Goal: Participate in discussion: Engage in conversation with other users on a specific topic

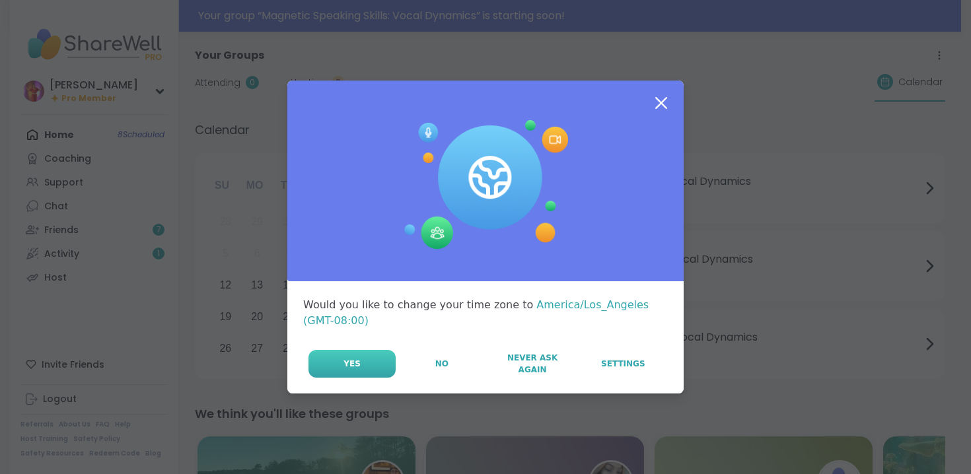
click at [382, 358] on button "Yes" at bounding box center [351, 364] width 87 height 28
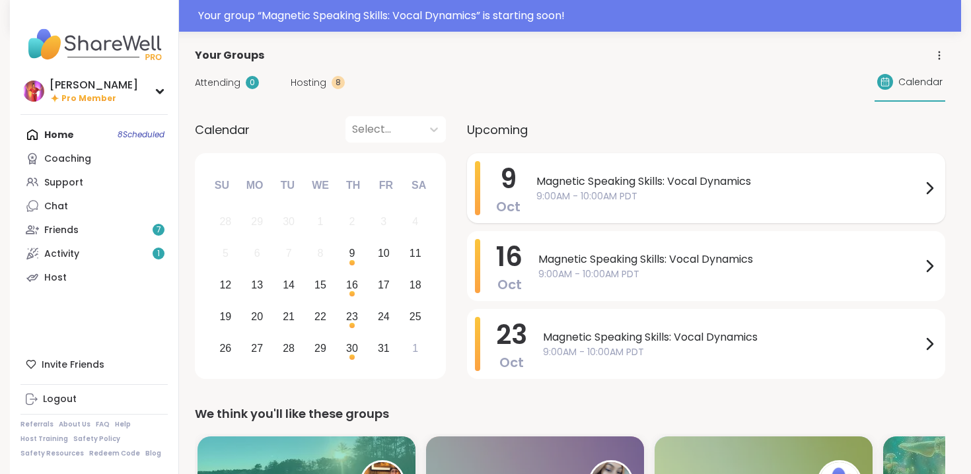
click at [700, 184] on span "Magnetic Speaking Skills: Vocal Dynamics" at bounding box center [728, 182] width 385 height 16
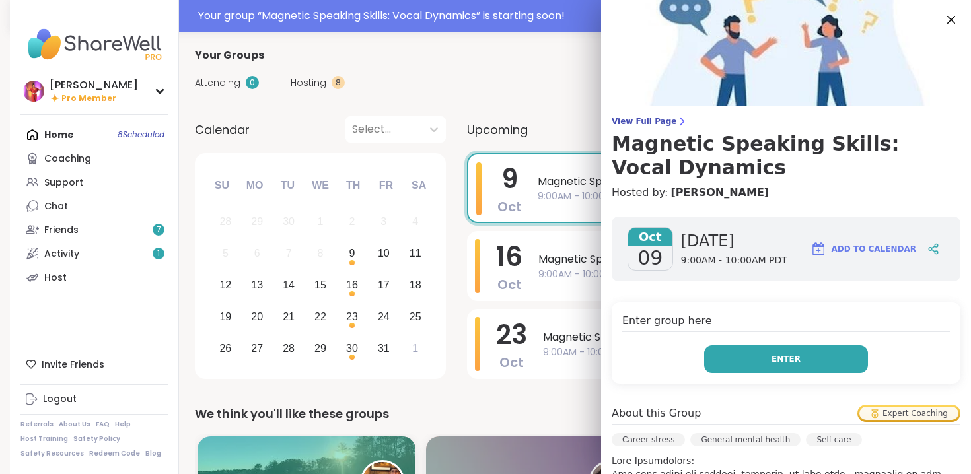
click at [799, 353] on button "Enter" at bounding box center [786, 359] width 164 height 28
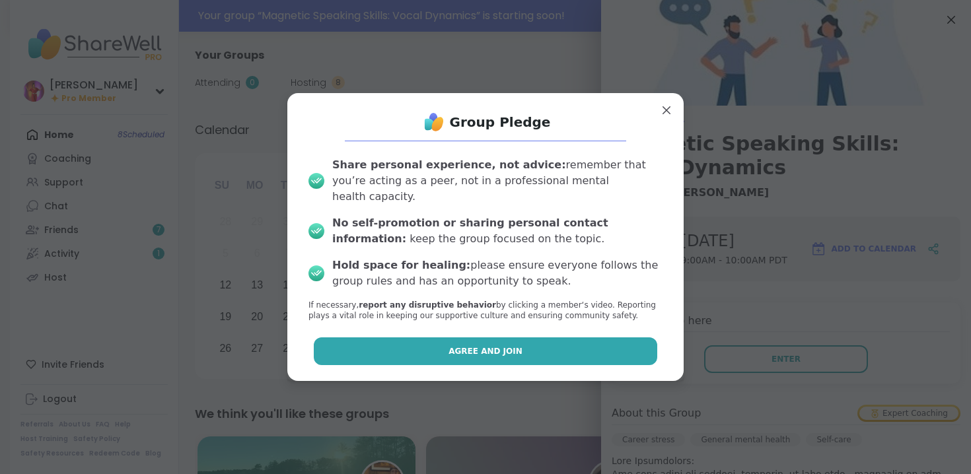
click at [532, 351] on button "Agree and Join" at bounding box center [486, 352] width 344 height 28
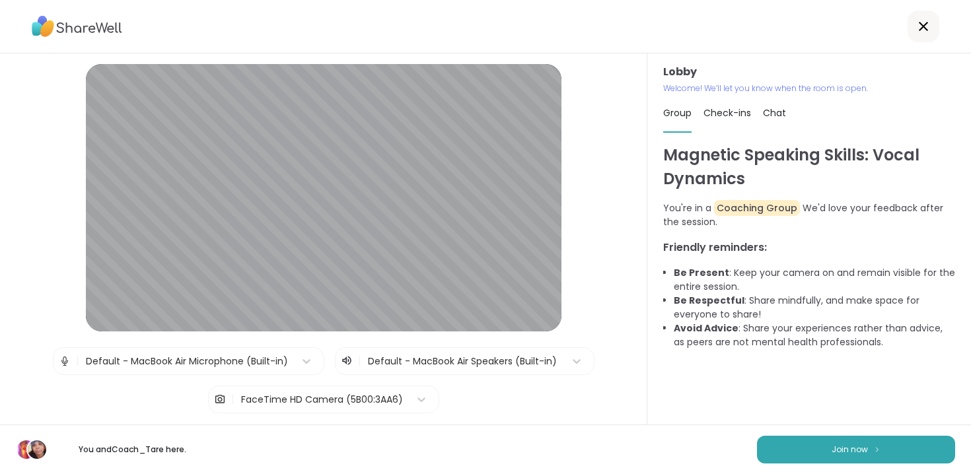
click at [210, 360] on div "Default - MacBook Air Microphone (Built-in)" at bounding box center [187, 362] width 202 height 14
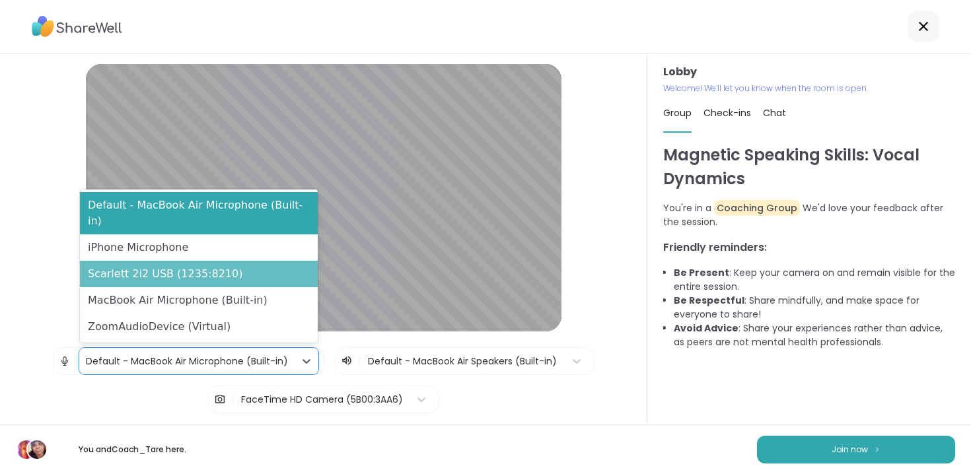
click at [198, 267] on div "Scarlett 2i2 USB (1235:8210)" at bounding box center [199, 274] width 238 height 26
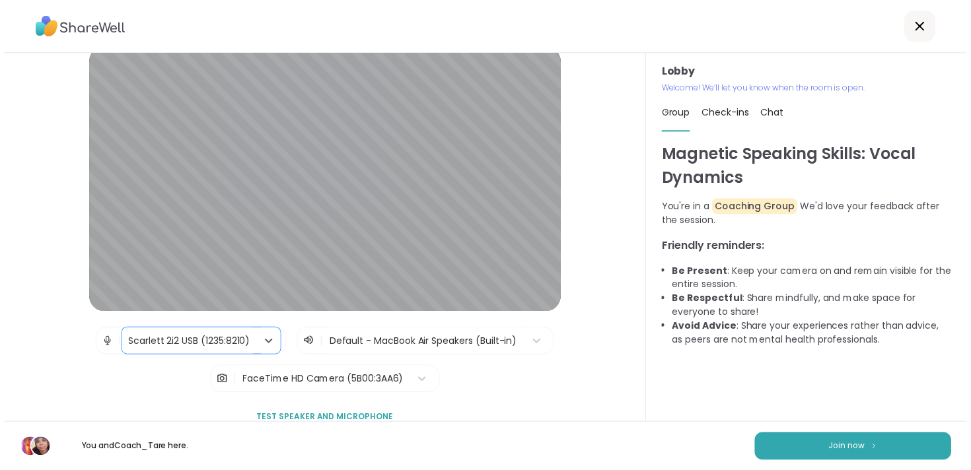
scroll to position [17, 0]
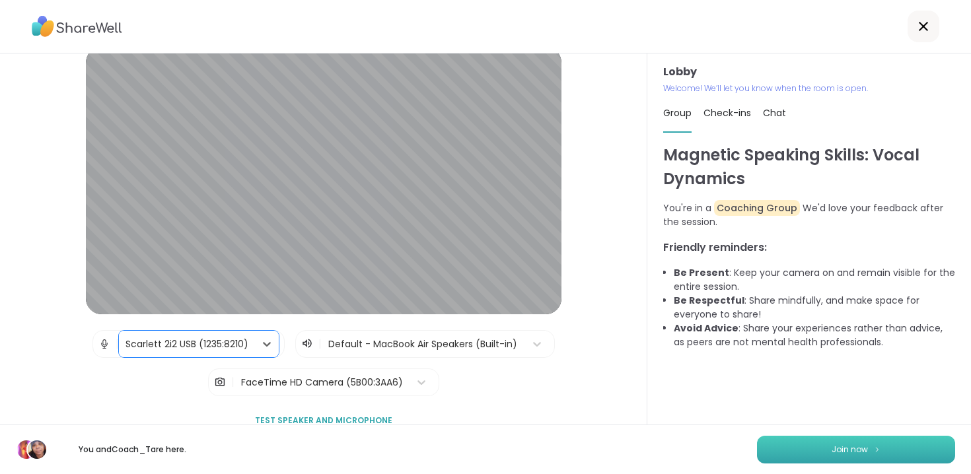
click at [827, 453] on button "Join now" at bounding box center [856, 450] width 198 height 28
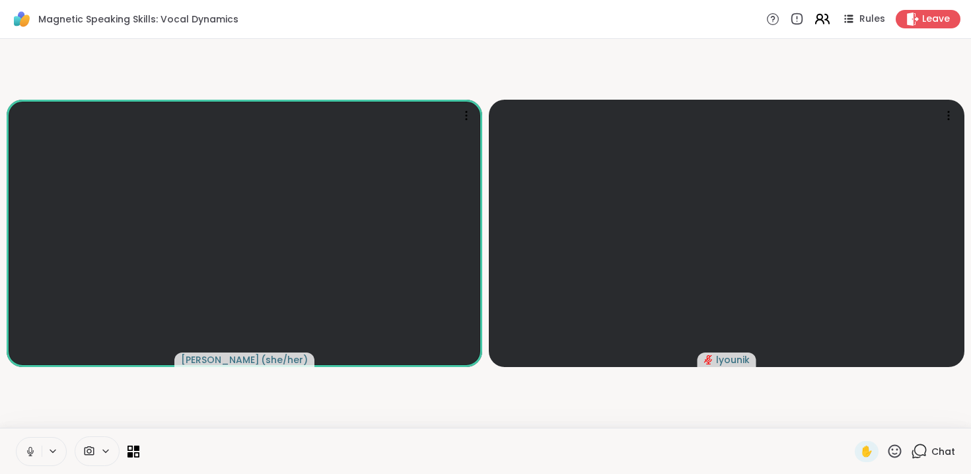
click at [823, 23] on icon at bounding box center [822, 19] width 17 height 17
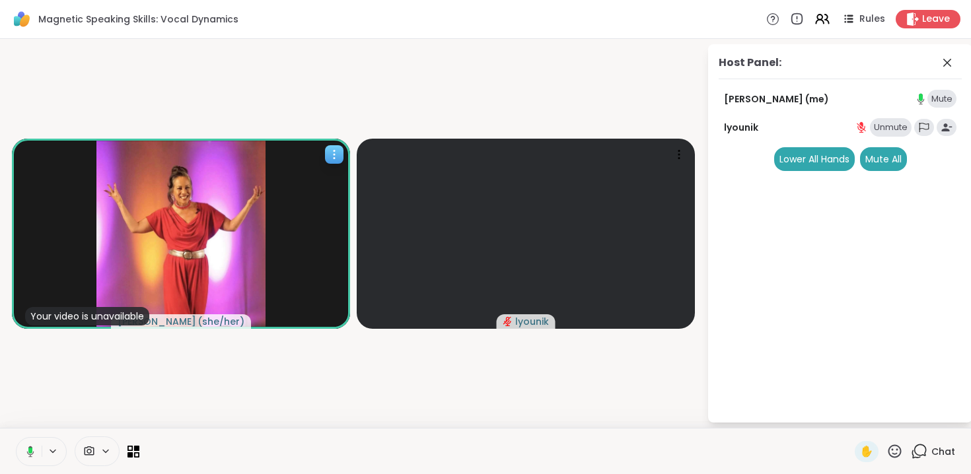
click at [331, 153] on icon at bounding box center [334, 154] width 13 height 13
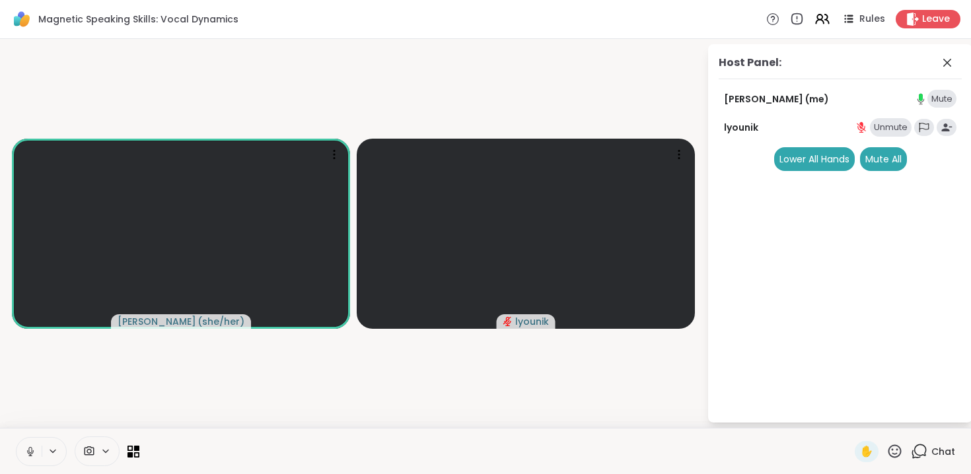
click at [887, 124] on div "Unmute" at bounding box center [891, 127] width 42 height 18
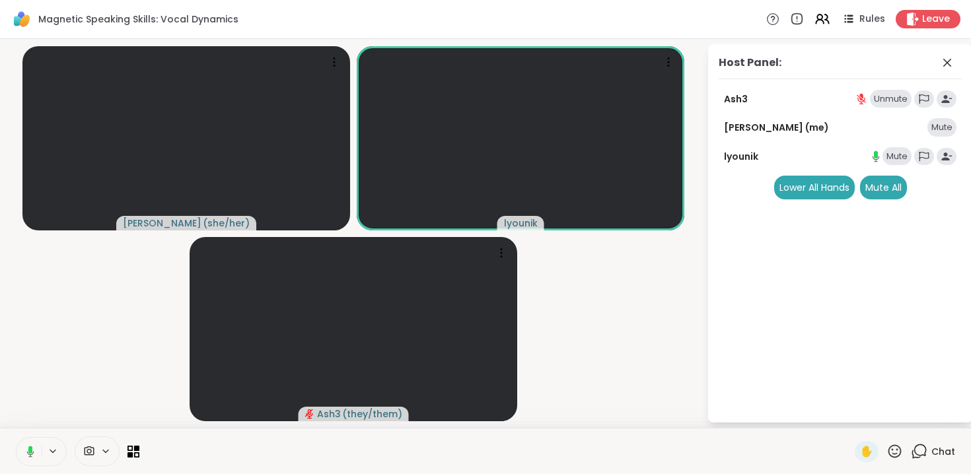
click at [887, 99] on div "Unmute" at bounding box center [891, 99] width 42 height 18
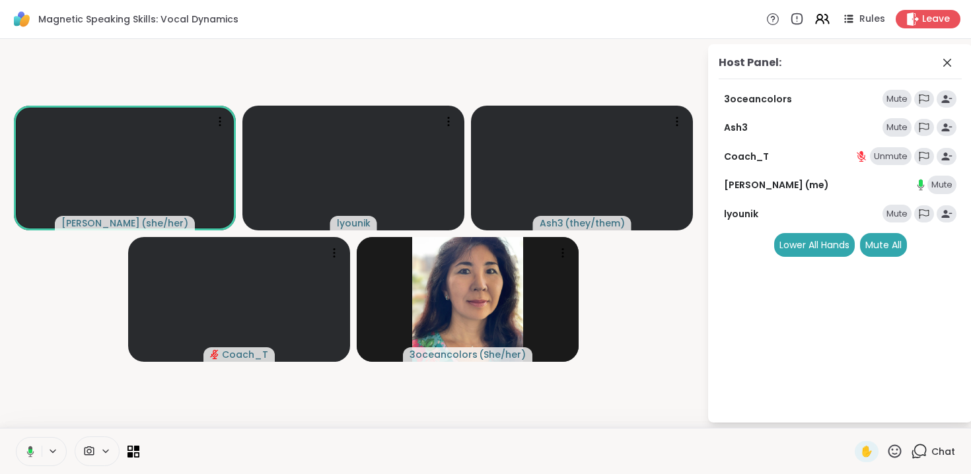
click at [887, 153] on div "Unmute" at bounding box center [891, 156] width 42 height 18
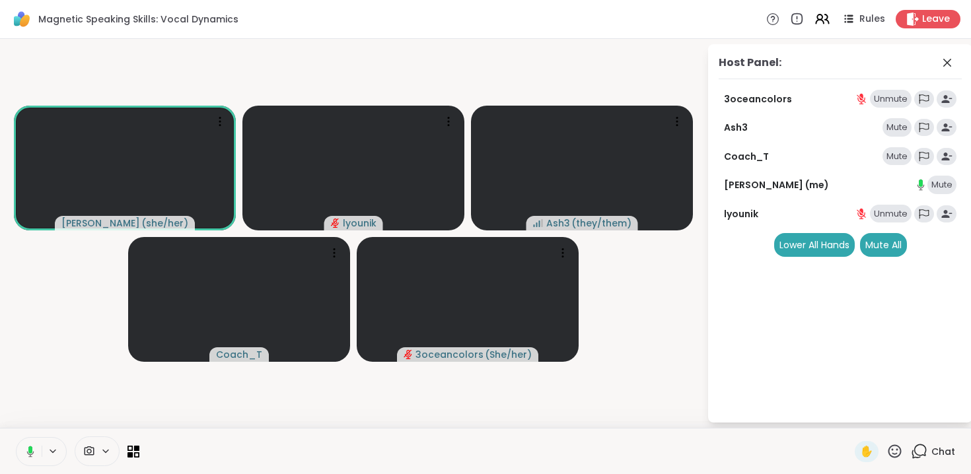
click at [886, 98] on div "Unmute" at bounding box center [891, 99] width 42 height 18
click at [894, 209] on div "Unmute" at bounding box center [891, 214] width 42 height 18
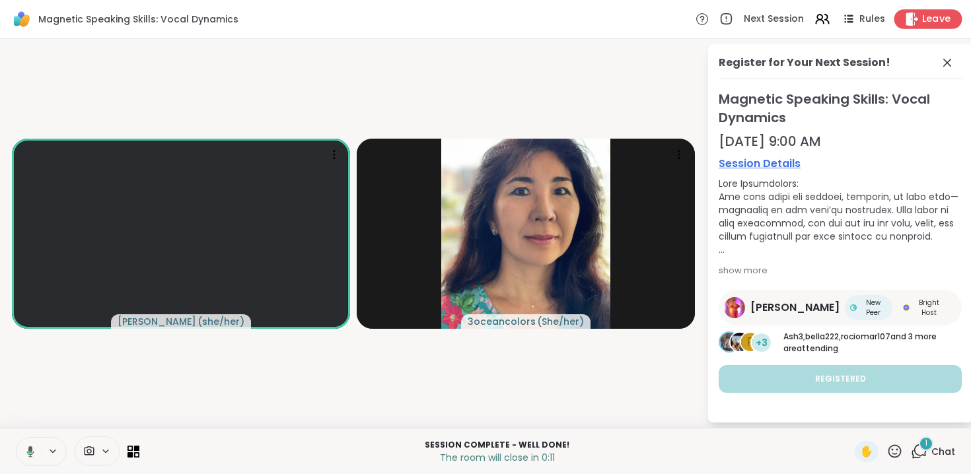
click at [931, 19] on span "Leave" at bounding box center [936, 20] width 29 height 14
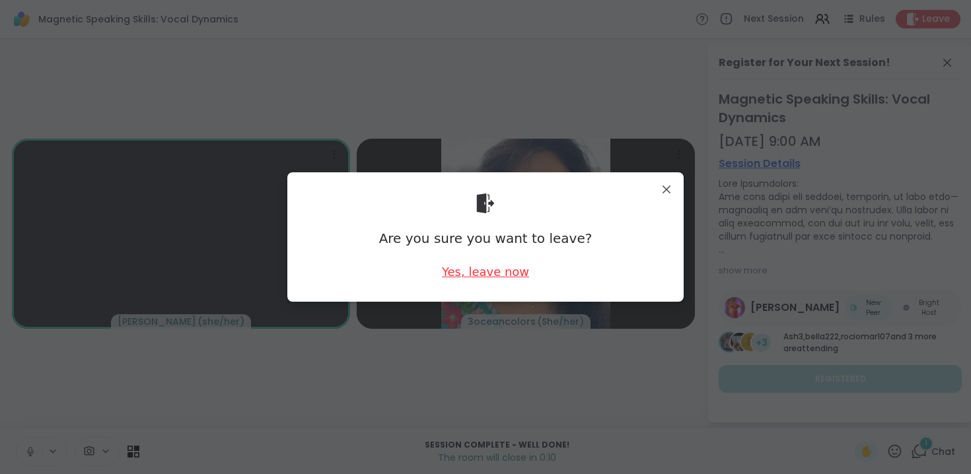
click at [509, 276] on div "Yes, leave now" at bounding box center [485, 272] width 87 height 17
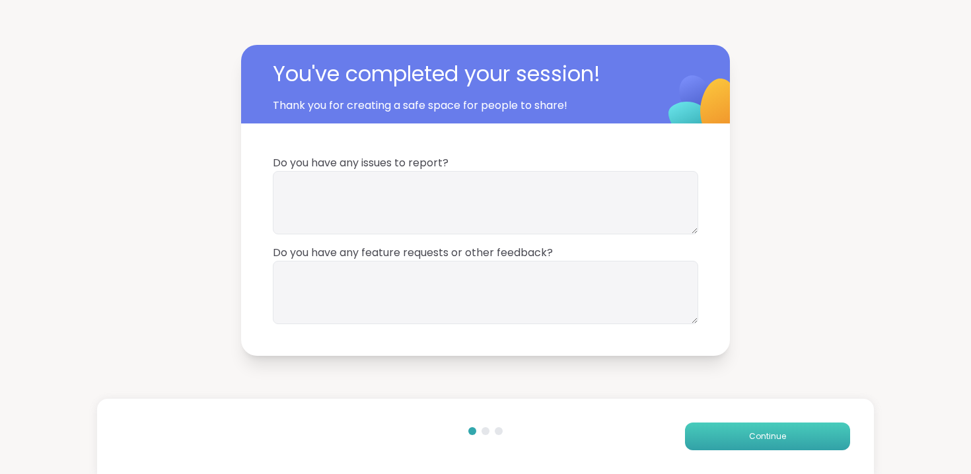
click at [752, 436] on span "Continue" at bounding box center [767, 437] width 37 height 12
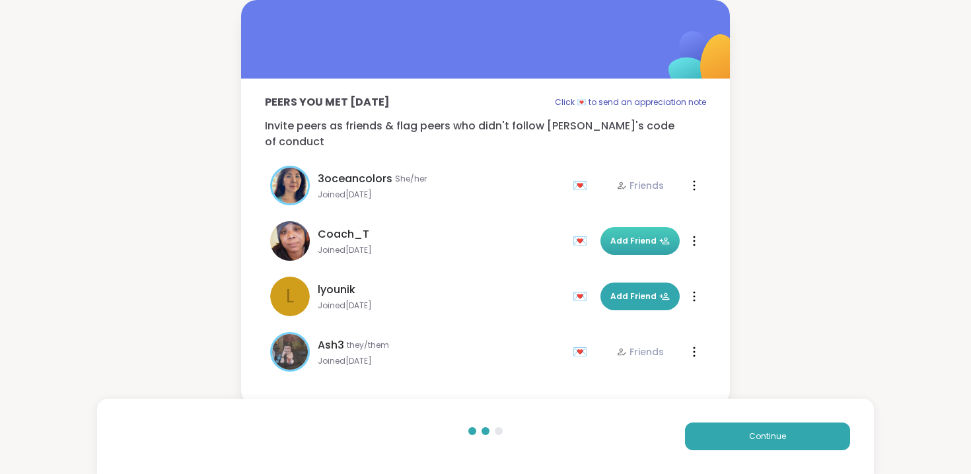
click at [645, 235] on span "Add Friend" at bounding box center [639, 241] width 59 height 12
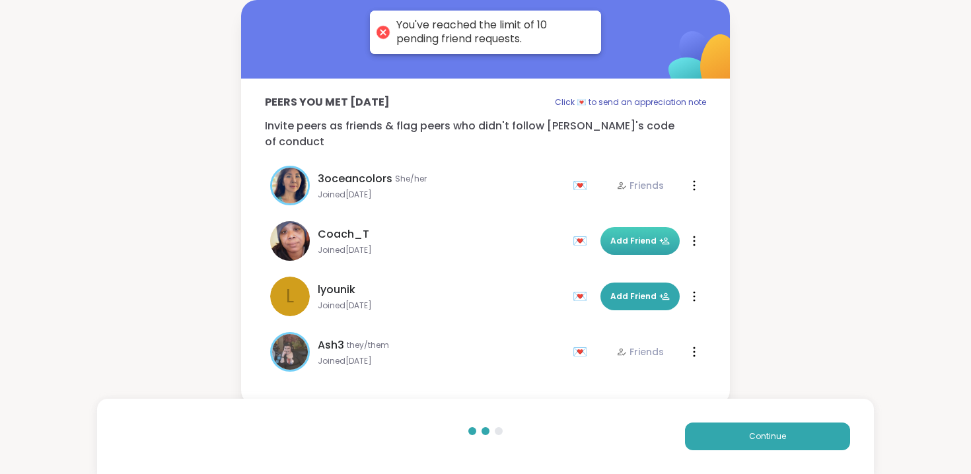
click at [389, 34] on div at bounding box center [383, 32] width 13 height 13
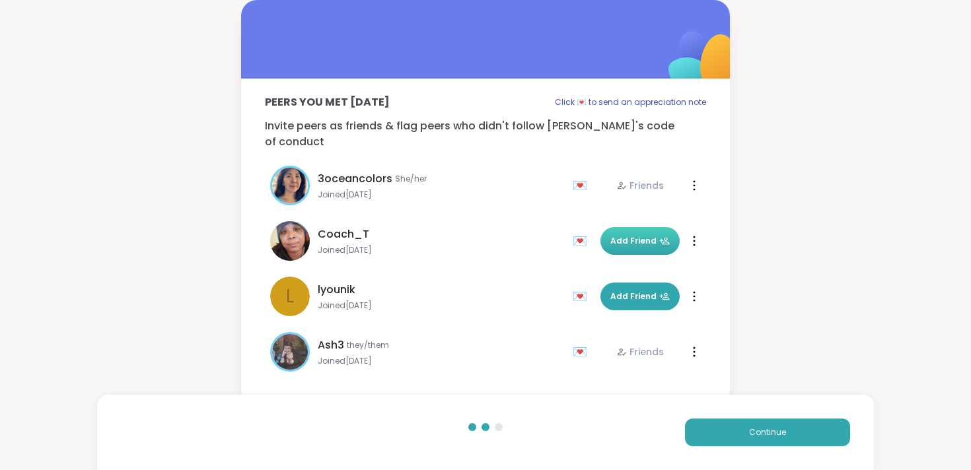
click at [171, 118] on div "Peers you met today Click 💌 to send an appreciation note Invite peers as friend…" at bounding box center [485, 203] width 971 height 406
click at [786, 133] on div "Peers you met today Click 💌 to send an appreciation note Invite peers as friend…" at bounding box center [485, 203] width 971 height 406
click at [770, 433] on span "Continue" at bounding box center [767, 433] width 37 height 12
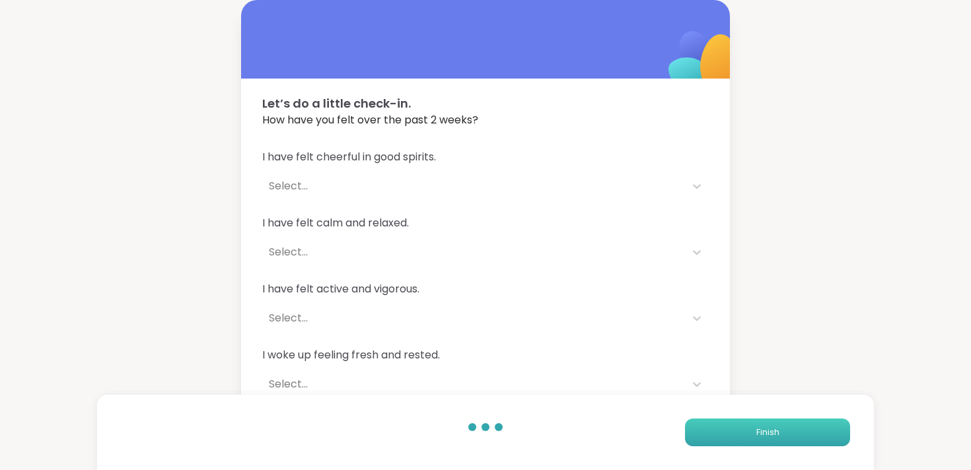
click at [777, 423] on button "Finish" at bounding box center [767, 433] width 165 height 28
